Goal: Task Accomplishment & Management: Complete application form

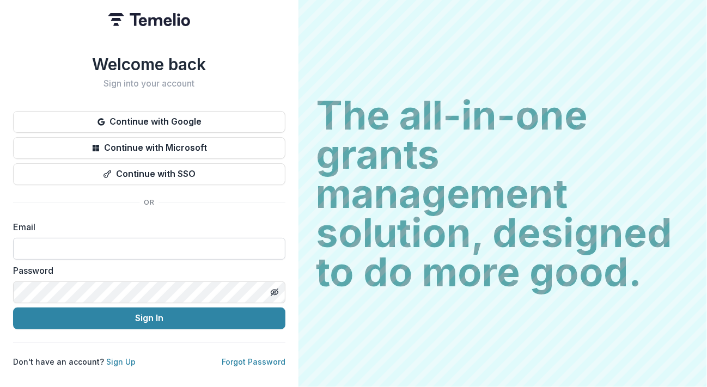
click at [173, 245] on input at bounding box center [149, 249] width 272 height 22
click at [173, 245] on input "**********" at bounding box center [149, 249] width 272 height 22
type input "**********"
click at [267, 358] on link "Forgot Password" at bounding box center [254, 361] width 64 height 9
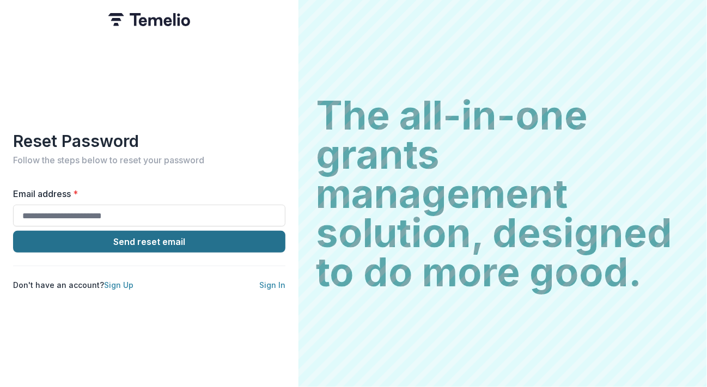
click at [156, 234] on button "Send reset email" at bounding box center [149, 242] width 272 height 22
type input "**********"
click at [146, 237] on button "Send reset email" at bounding box center [149, 242] width 272 height 22
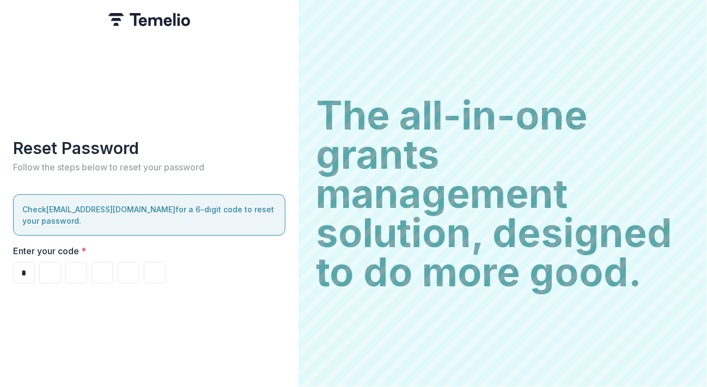
type input "*"
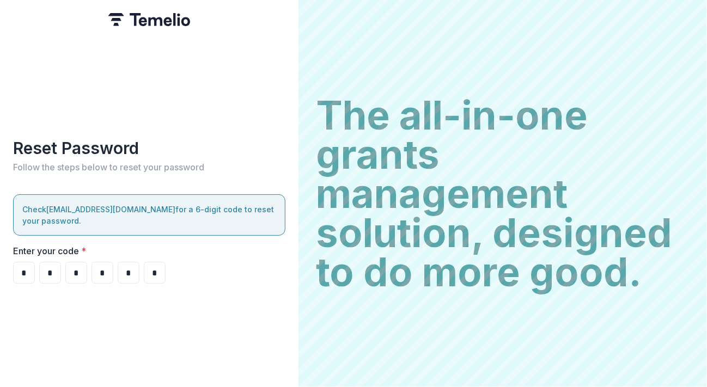
type input "*"
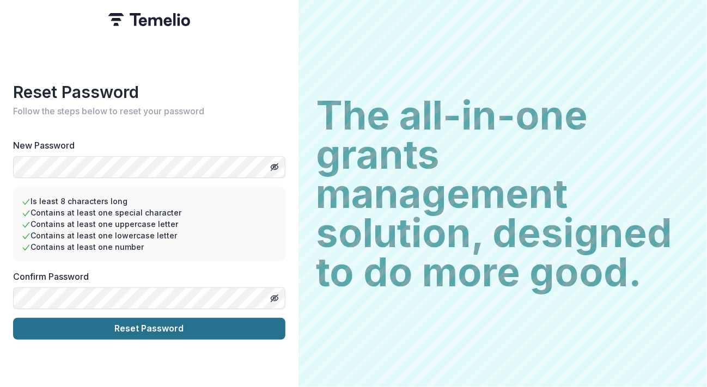
click at [77, 323] on button "Reset Password" at bounding box center [149, 329] width 272 height 22
click at [141, 323] on button "Reset Password" at bounding box center [149, 329] width 272 height 22
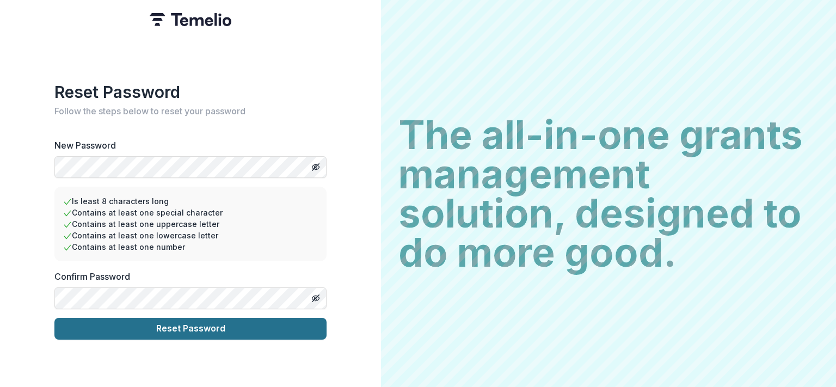
click at [186, 322] on button "Reset Password" at bounding box center [190, 329] width 272 height 22
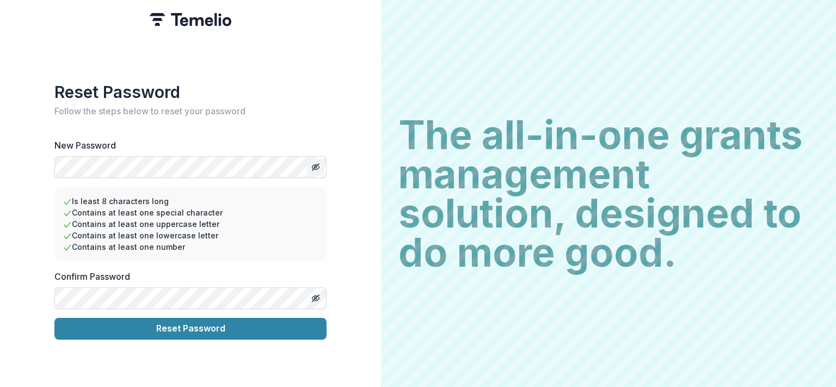
click at [316, 165] on icon "Toggle password visibility" at bounding box center [317, 167] width 4 height 4
click at [315, 297] on icon "Toggle password visibility" at bounding box center [317, 299] width 4 height 4
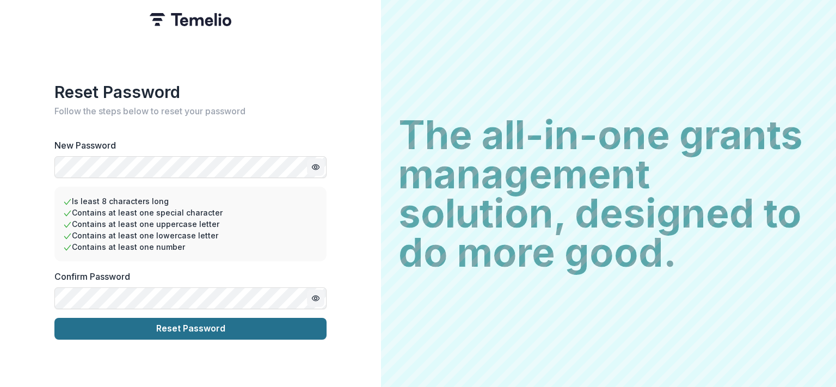
click at [205, 328] on button "Reset Password" at bounding box center [190, 329] width 272 height 22
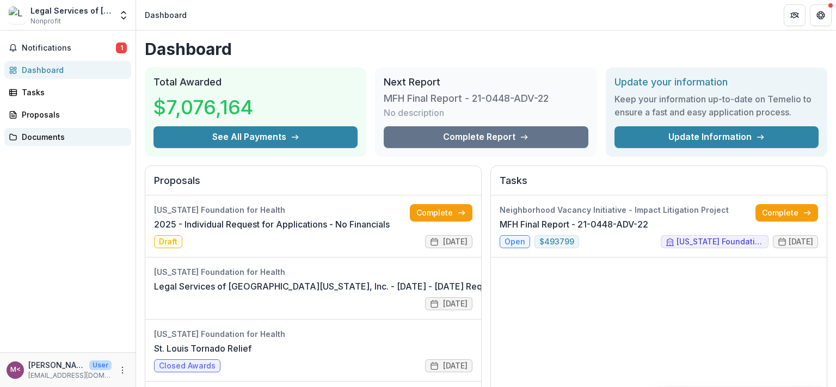
click at [36, 139] on div "Documents" at bounding box center [72, 136] width 101 height 11
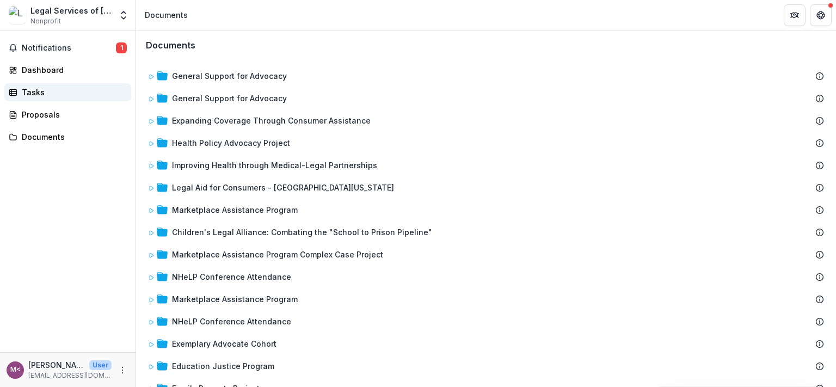
click at [29, 92] on div "Tasks" at bounding box center [72, 92] width 101 height 11
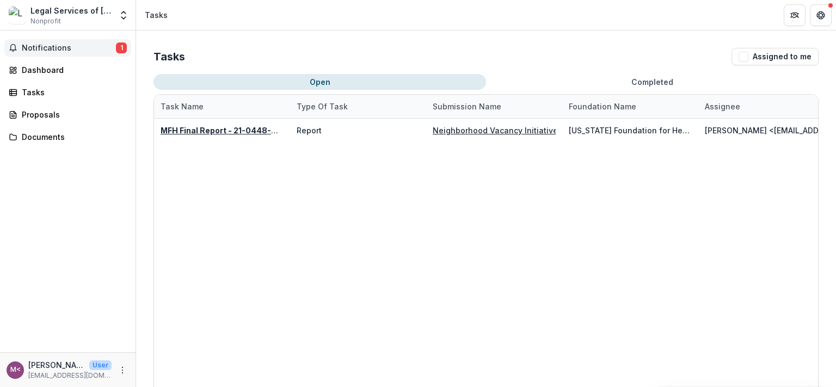
click at [45, 49] on span "Notifications" at bounding box center [69, 48] width 94 height 9
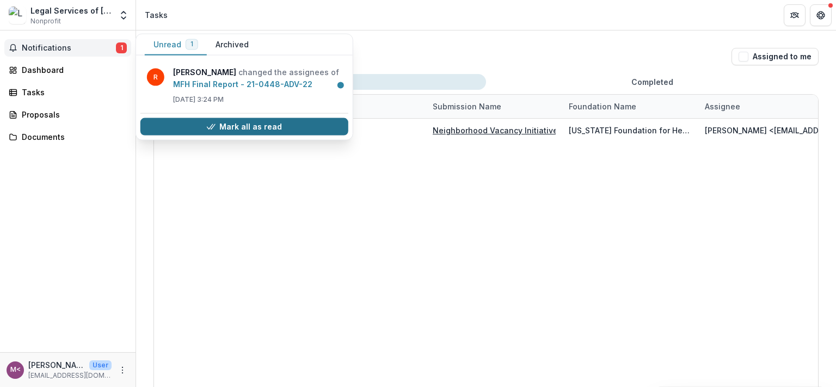
click at [174, 124] on button "Mark all as read" at bounding box center [244, 126] width 208 height 17
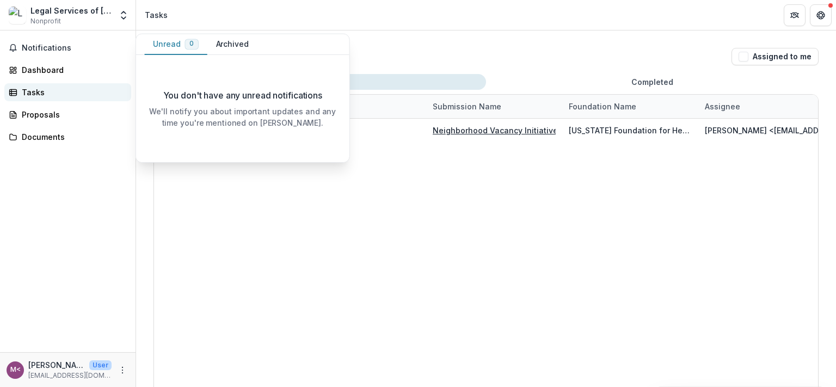
click at [22, 88] on div "Tasks" at bounding box center [72, 92] width 101 height 11
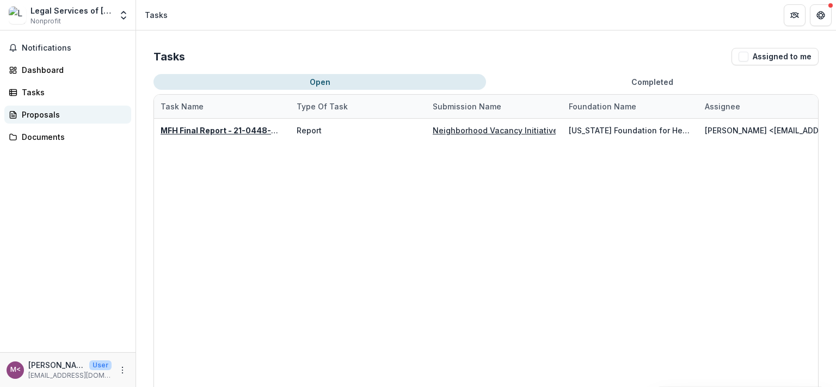
click at [29, 119] on div "Proposals" at bounding box center [72, 114] width 101 height 11
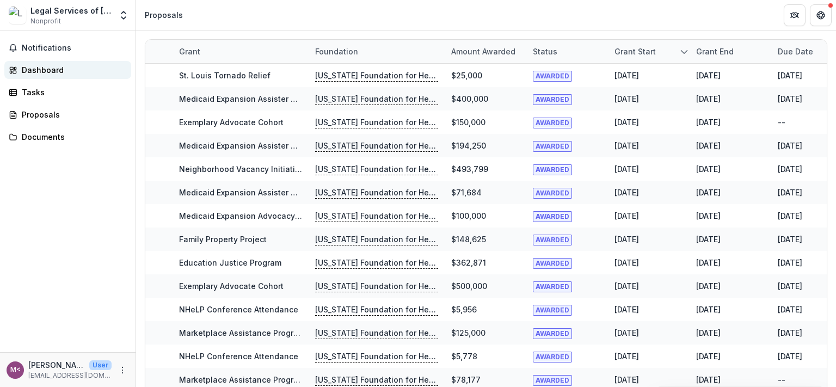
click at [45, 69] on div "Dashboard" at bounding box center [72, 69] width 101 height 11
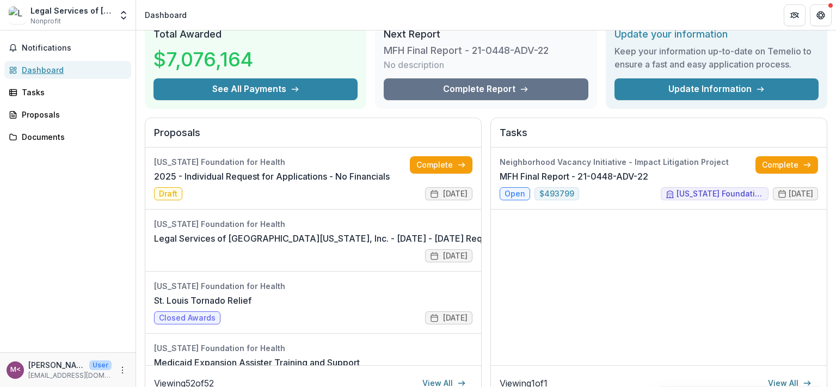
scroll to position [123, 0]
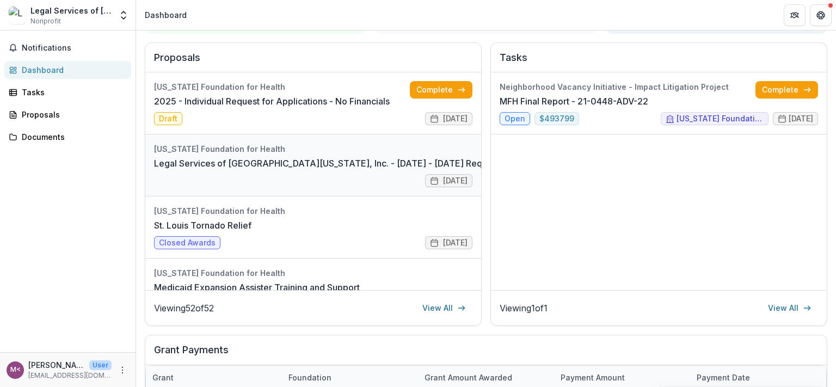
click at [417, 157] on link "Legal Services of [GEOGRAPHIC_DATA][US_STATE], Inc. - [DATE] - [DATE] Request f…" at bounding box center [368, 163] width 428 height 13
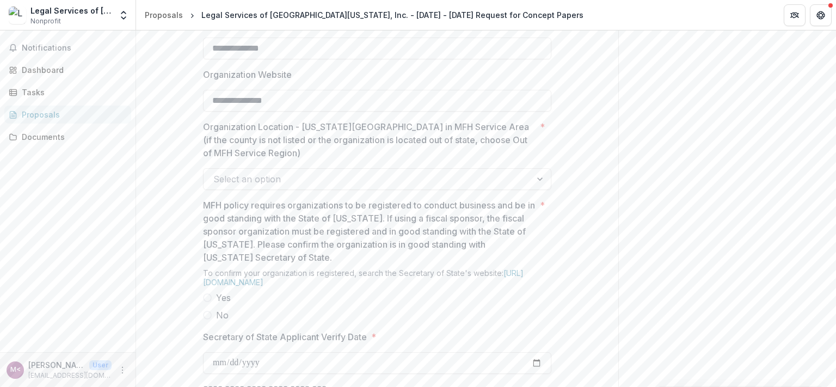
scroll to position [792, 0]
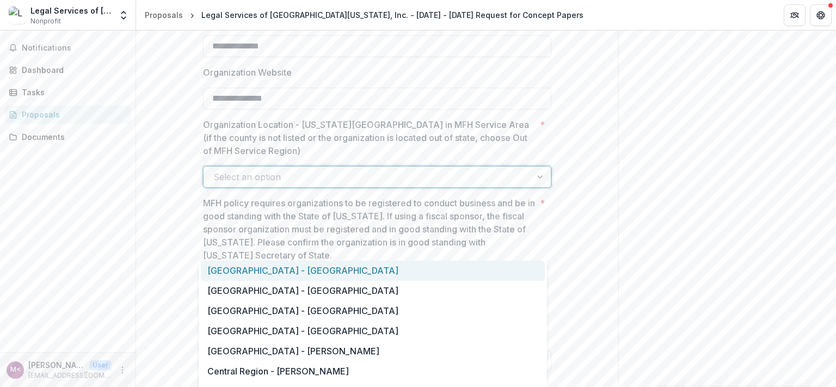
click at [535, 187] on div at bounding box center [541, 177] width 20 height 21
drag, startPoint x: 540, startPoint y: 269, endPoint x: 539, endPoint y: 312, distance: 43.5
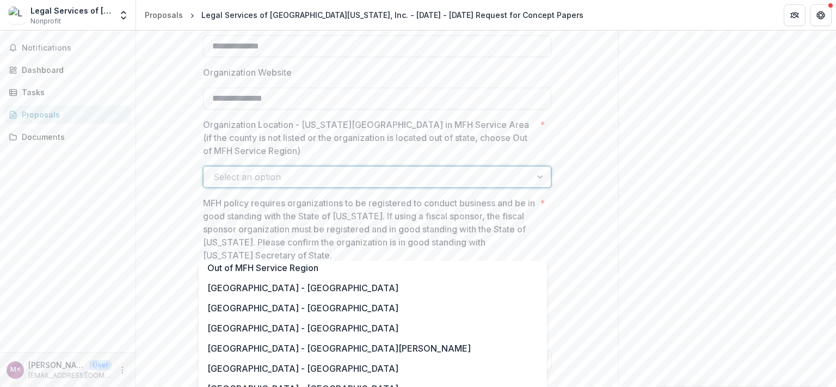
scroll to position [750, 0]
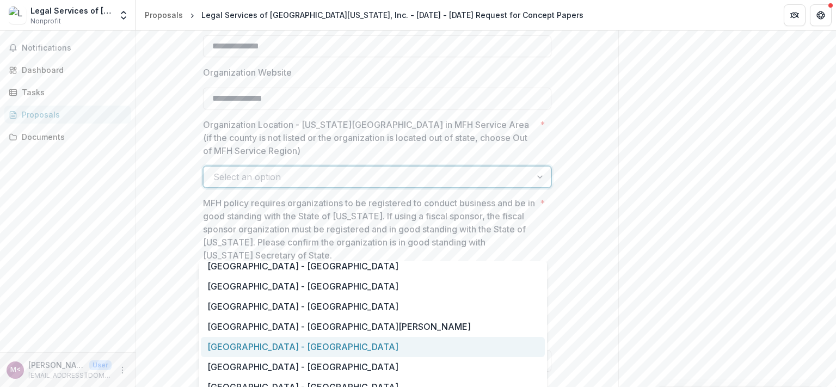
click at [387, 343] on div "[GEOGRAPHIC_DATA] - [GEOGRAPHIC_DATA]" at bounding box center [373, 347] width 344 height 20
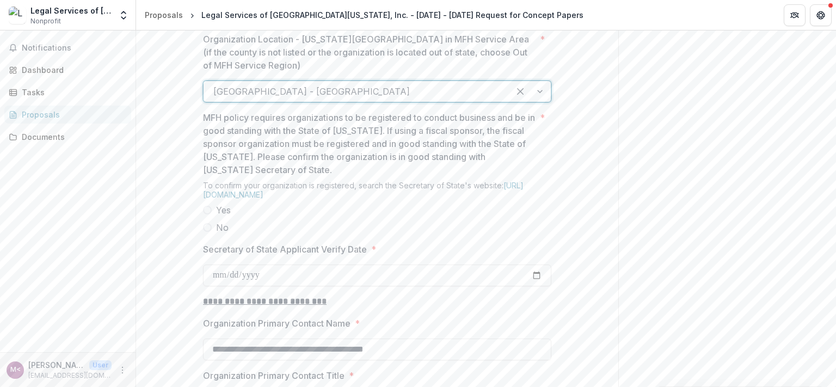
scroll to position [882, 0]
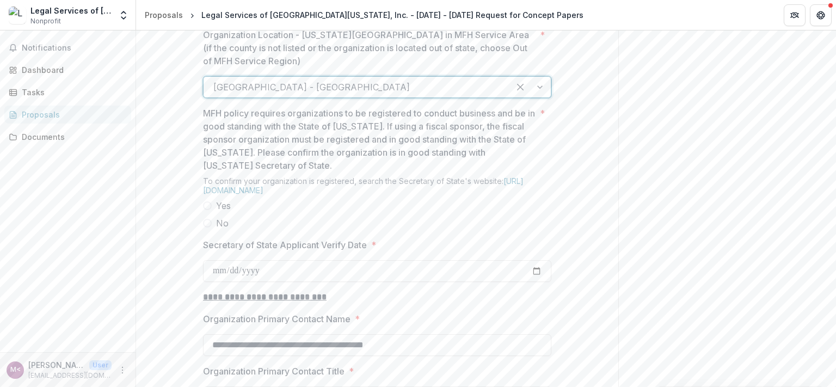
click at [203, 210] on span at bounding box center [207, 205] width 9 height 9
click at [213, 282] on input "Secretary of State Applicant Verify Date *" at bounding box center [377, 271] width 348 height 22
type input "**********"
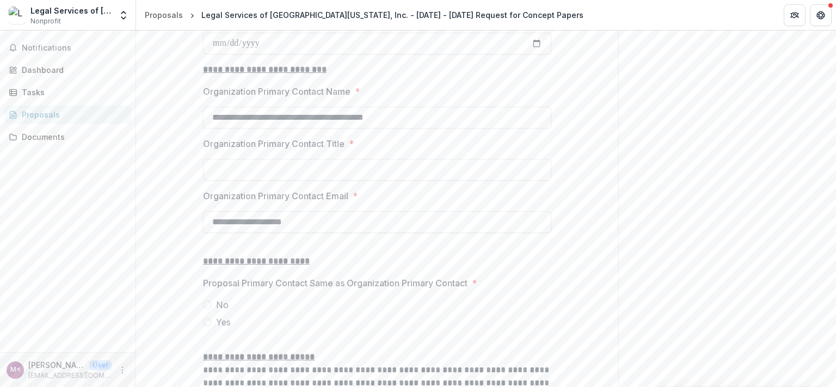
scroll to position [1133, 0]
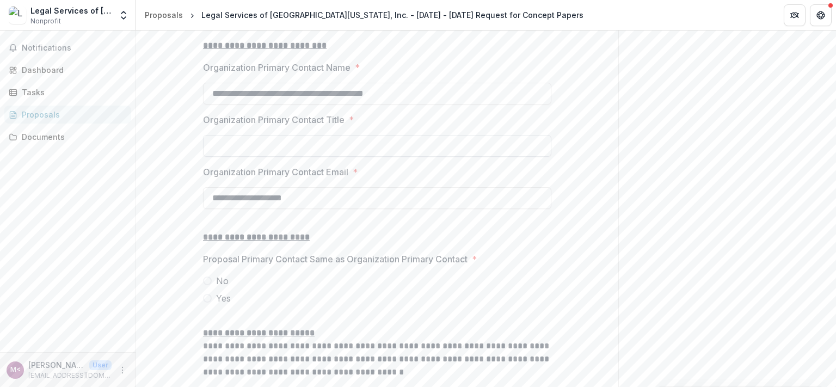
click at [328, 157] on input "Organization Primary Contact Title *" at bounding box center [377, 146] width 348 height 22
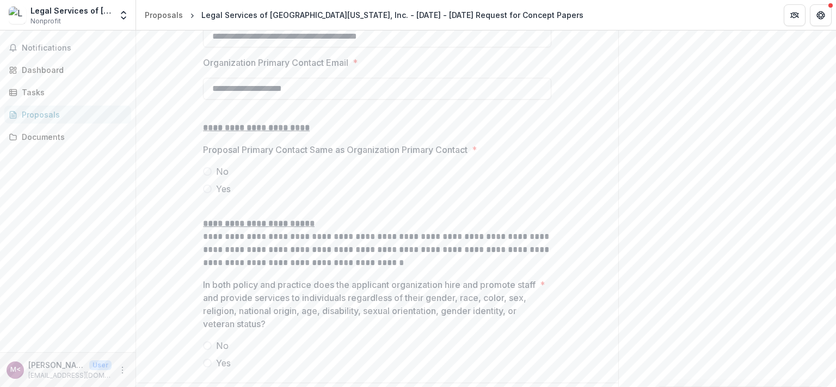
scroll to position [1281, 0]
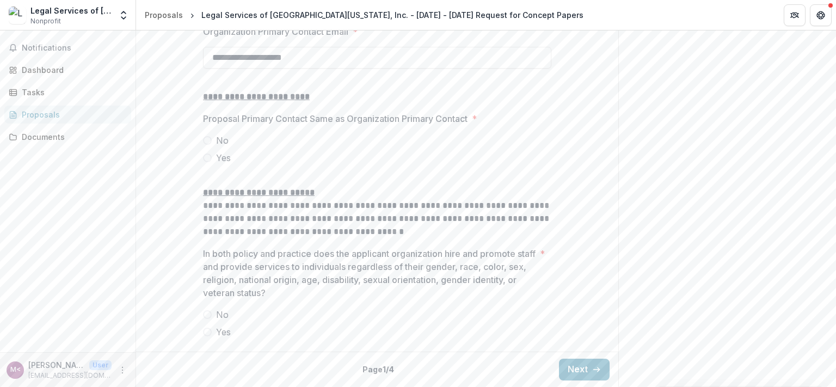
type input "**********"
click at [204, 162] on span at bounding box center [207, 158] width 9 height 9
click at [205, 336] on span at bounding box center [207, 332] width 9 height 9
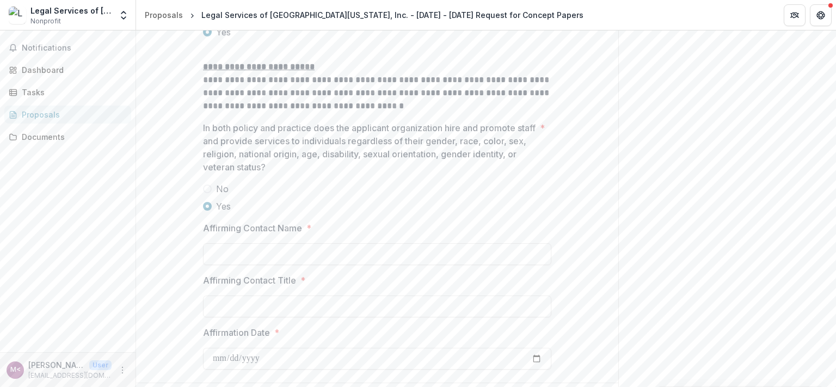
scroll to position [1470, 0]
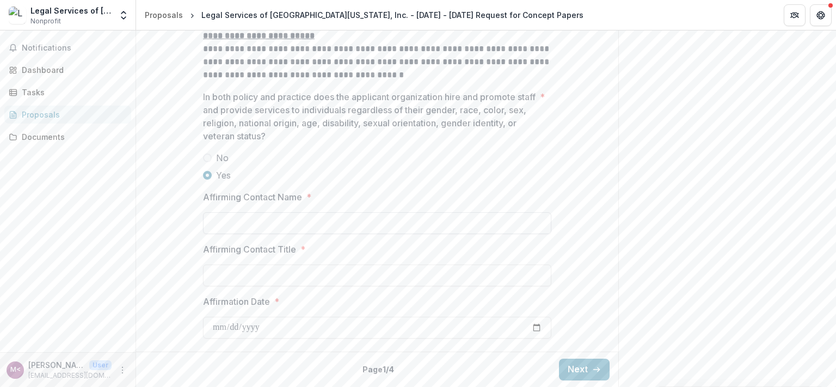
click at [291, 234] on input "Affirming Contact Name *" at bounding box center [377, 223] width 348 height 22
type input "**********"
click at [531, 339] on input "Affirmation Date *" at bounding box center [377, 328] width 348 height 22
type input "**********"
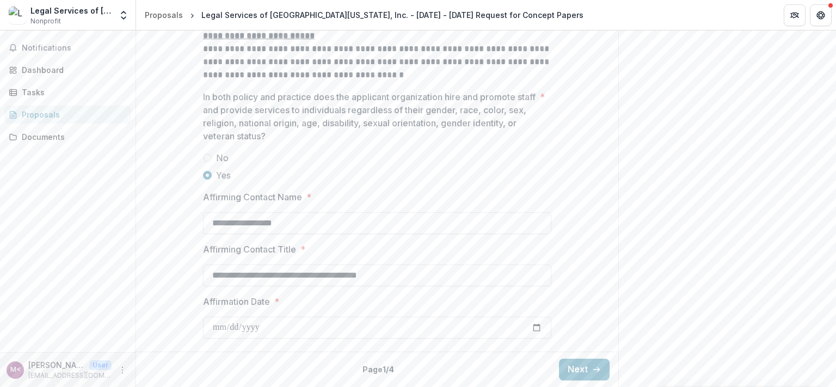
scroll to position [1499, 0]
click at [569, 369] on button "Next" at bounding box center [584, 370] width 51 height 22
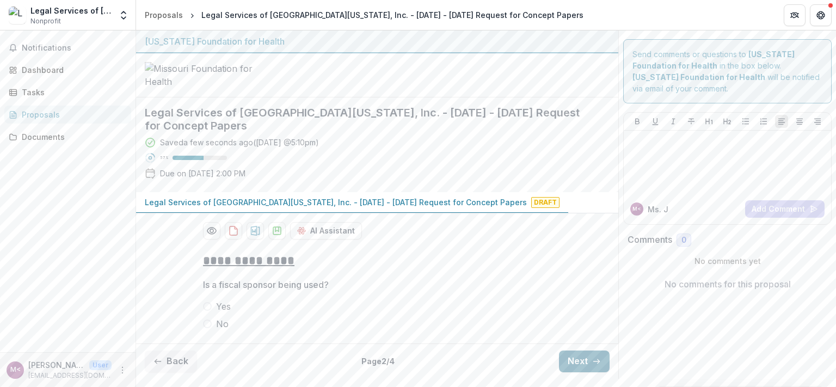
scroll to position [44, 0]
click at [204, 328] on span at bounding box center [207, 324] width 9 height 9
click at [582, 370] on button "Next" at bounding box center [584, 362] width 51 height 22
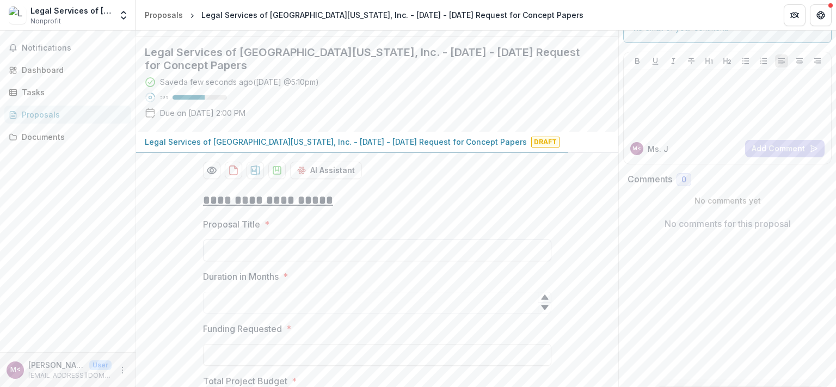
click at [291, 261] on input "Proposal Title *" at bounding box center [377, 251] width 348 height 22
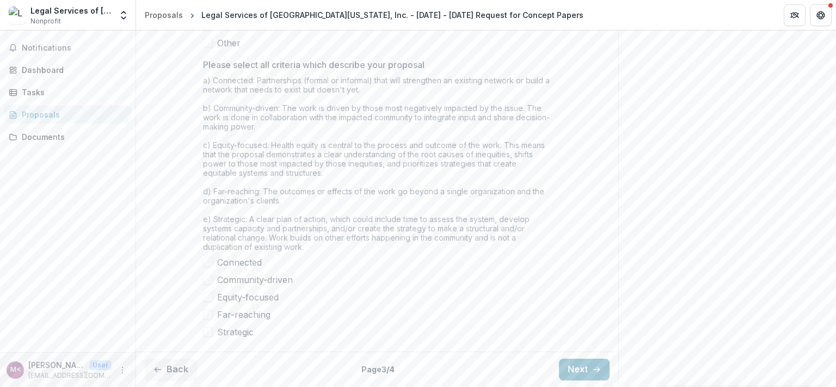
scroll to position [948, 0]
type input "**********"
click at [578, 369] on button "Next" at bounding box center [584, 370] width 51 height 22
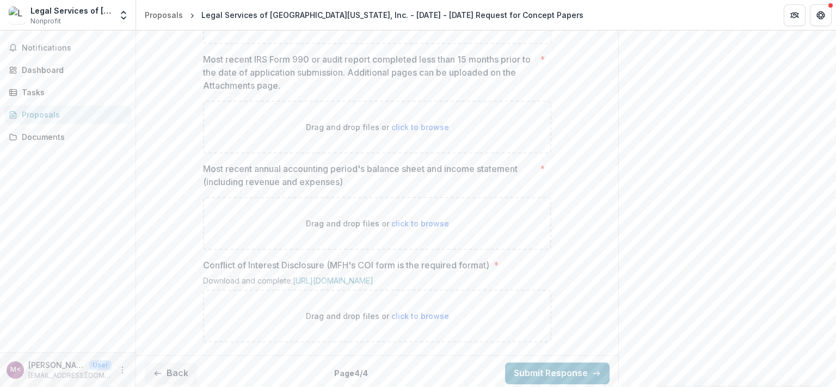
scroll to position [643, 0]
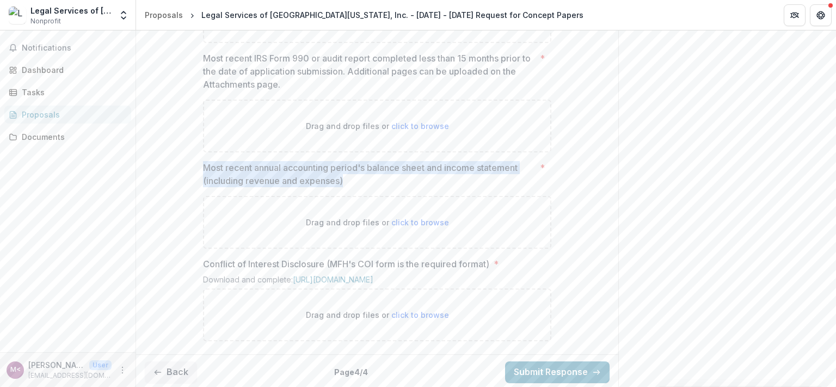
drag, startPoint x: 199, startPoint y: 241, endPoint x: 366, endPoint y: 256, distance: 167.2
click at [366, 187] on p "Most recent annual accounting period's balance sheet and income statement (incl…" at bounding box center [369, 174] width 333 height 26
copy p "Most recent annual accounting period's balance sheet and income statement (incl…"
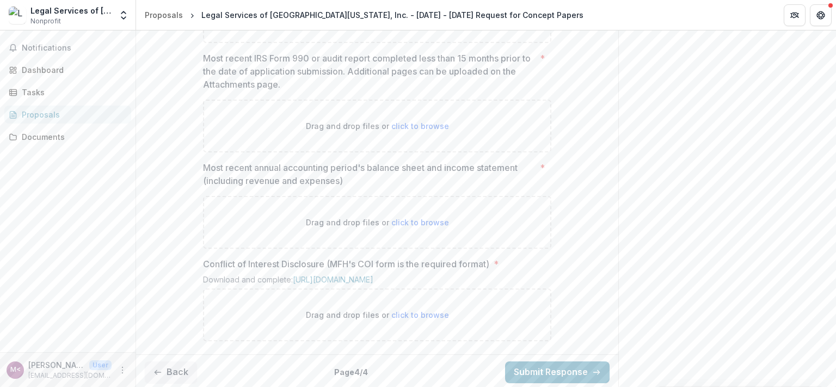
click at [398, 131] on span "click to browse" at bounding box center [420, 125] width 58 height 9
type input "**********"
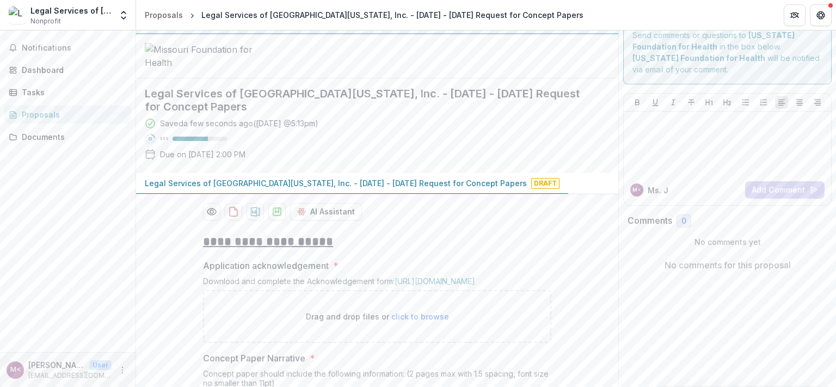
scroll to position [0, 0]
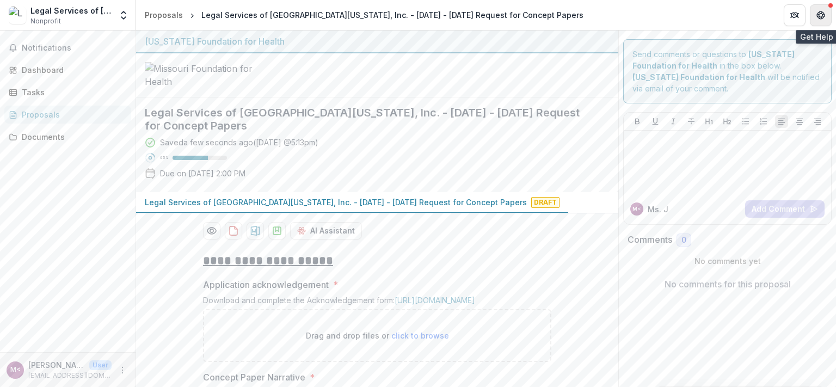
click at [823, 21] on button "Get Help" at bounding box center [821, 15] width 22 height 22
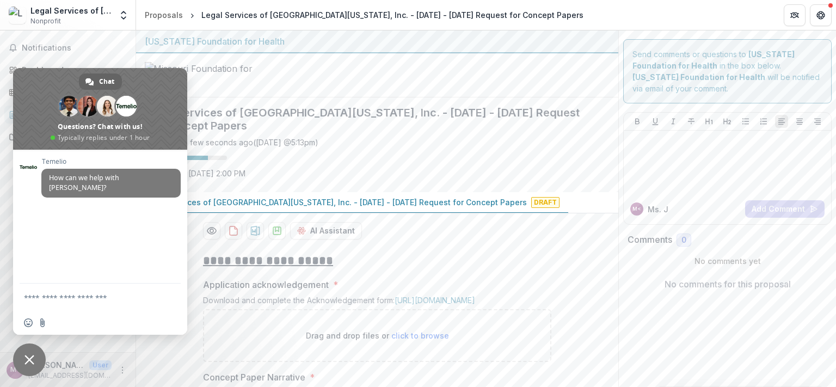
click at [554, 19] on header "Proposals Legal Services of [GEOGRAPHIC_DATA][US_STATE], Inc. - [DATE] - [DATE]…" at bounding box center [486, 15] width 700 height 30
click at [176, 96] on span at bounding box center [100, 109] width 174 height 82
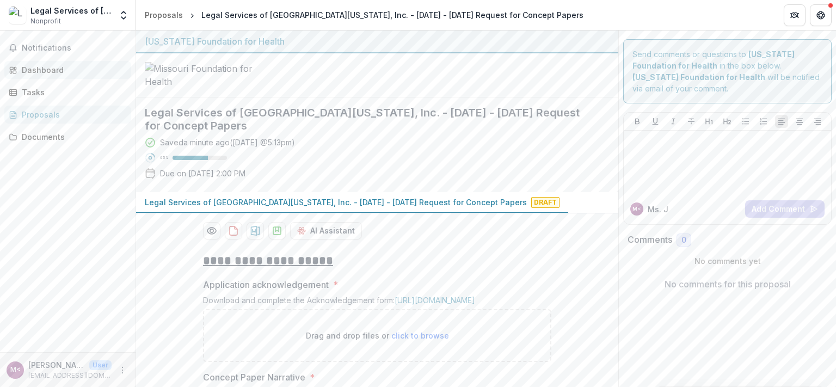
click at [64, 67] on div "Dashboard" at bounding box center [72, 69] width 101 height 11
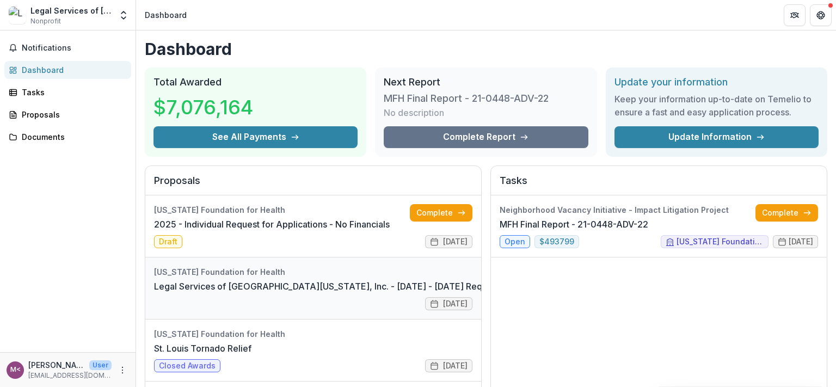
click at [188, 288] on link "Legal Services of [GEOGRAPHIC_DATA][US_STATE], Inc. - [DATE] - [DATE] Request f…" at bounding box center [368, 286] width 428 height 13
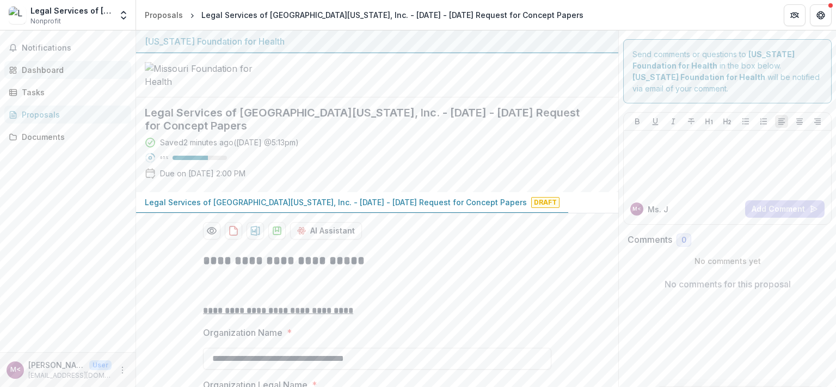
click at [66, 70] on div "Dashboard" at bounding box center [72, 69] width 101 height 11
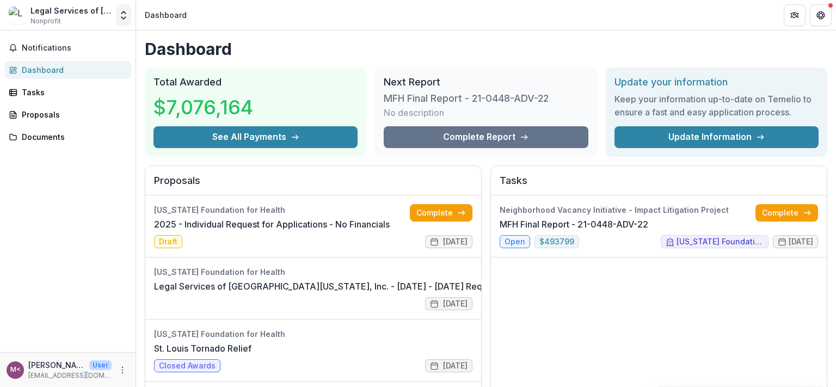
click at [122, 19] on icon "Open entity switcher" at bounding box center [123, 15] width 11 height 11
click at [66, 243] on div "Notifications Dashboard Tasks Proposals Documents" at bounding box center [68, 191] width 136 height 322
click at [824, 13] on icon "Get Help" at bounding box center [820, 15] width 9 height 9
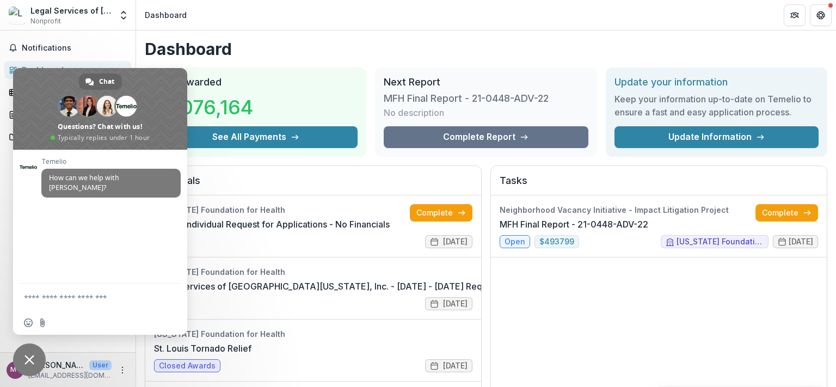
click at [77, 245] on div "[PERSON_NAME] How can we help with [PERSON_NAME]?" at bounding box center [100, 217] width 174 height 134
click at [615, 47] on h1 "Dashboard" at bounding box center [486, 49] width 683 height 20
click at [160, 232] on div "[PERSON_NAME] How can we help with [PERSON_NAME]?" at bounding box center [100, 217] width 174 height 134
click at [122, 38] on div "Notifications Dashboard Tasks Proposals Documents" at bounding box center [68, 191] width 136 height 322
click at [232, 17] on header "Dashboard" at bounding box center [486, 15] width 700 height 30
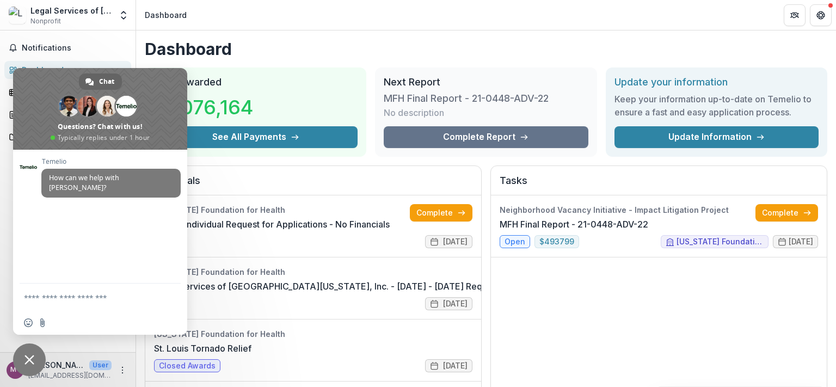
click at [143, 257] on div "[PERSON_NAME] How can we help with [PERSON_NAME]?" at bounding box center [100, 217] width 174 height 134
click at [298, 57] on h1 "Dashboard" at bounding box center [486, 49] width 683 height 20
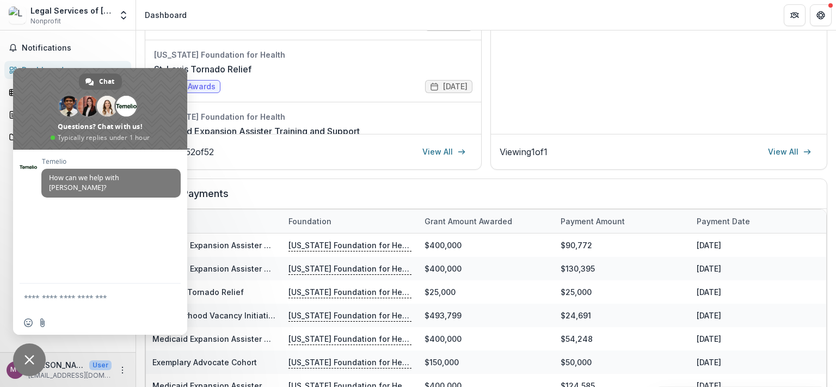
scroll to position [358, 0]
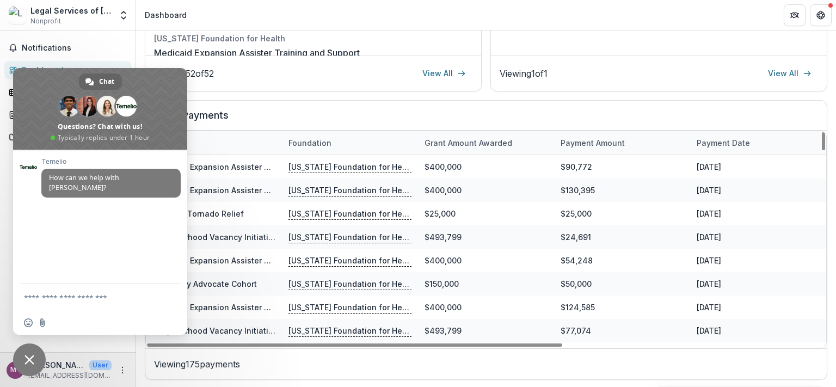
click at [30, 359] on span "Close chat" at bounding box center [29, 360] width 10 height 10
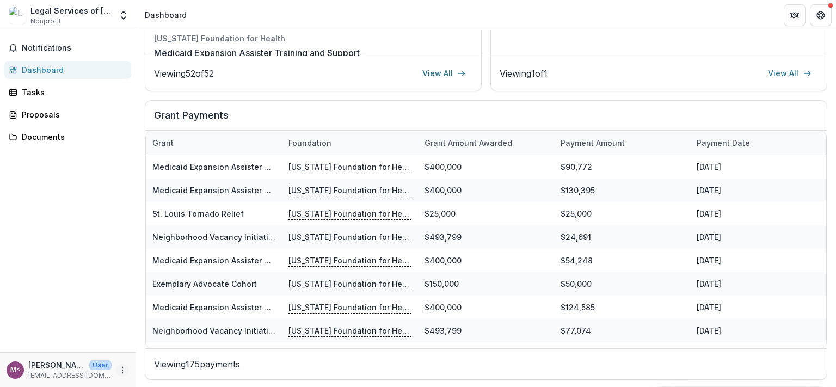
click at [122, 373] on circle "More" at bounding box center [122, 372] width 1 height 1
click at [154, 366] on button "Logout" at bounding box center [194, 365] width 116 height 18
